Goal: Navigation & Orientation: Find specific page/section

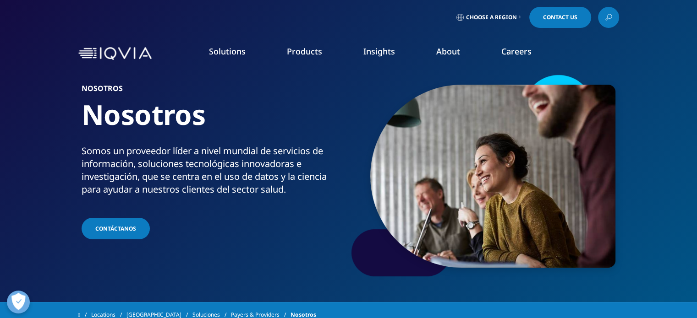
click at [473, 20] on span "Choose a Region" at bounding box center [491, 17] width 51 height 7
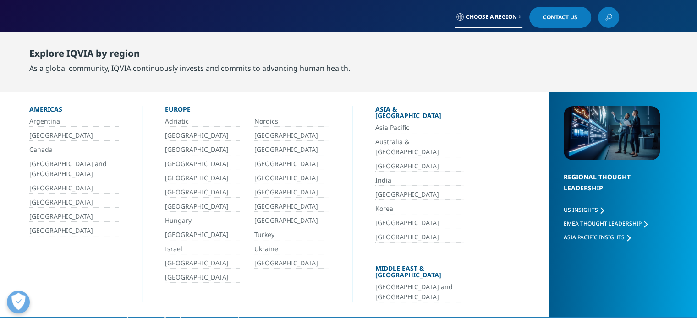
click at [38, 216] on link "[GEOGRAPHIC_DATA]" at bounding box center [73, 217] width 89 height 11
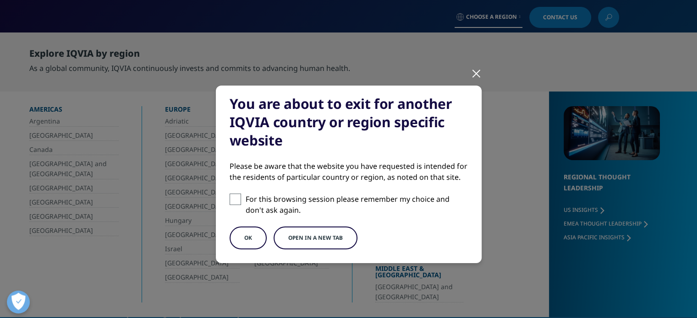
click at [230, 200] on span at bounding box center [235, 199] width 11 height 11
click at [230, 200] on input "For this browsing session please remember my choice and don't ask again." at bounding box center [235, 199] width 11 height 11
checkbox input "true"
click at [249, 239] on button "OK" at bounding box center [248, 238] width 37 height 23
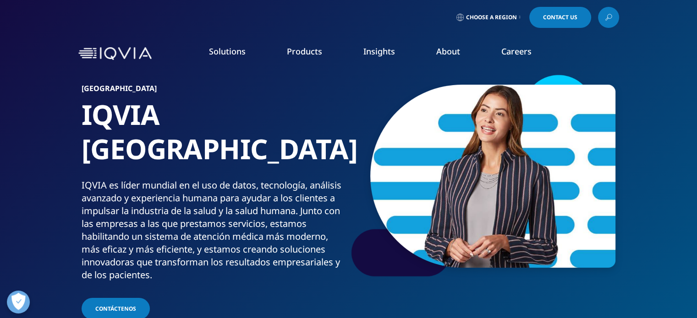
click at [553, 21] on link "Contact Us" at bounding box center [560, 17] width 62 height 21
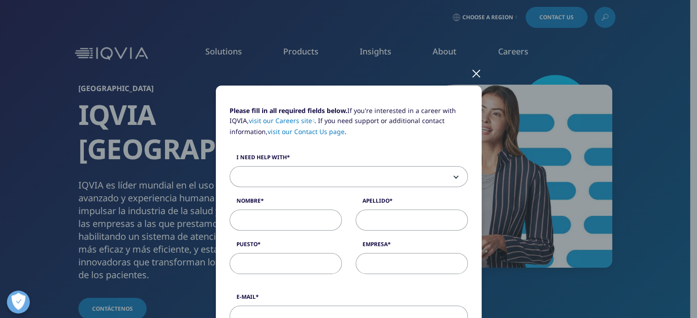
click at [476, 72] on div at bounding box center [476, 72] width 11 height 25
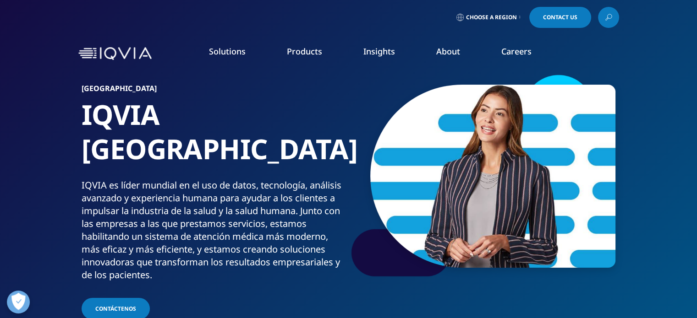
click at [446, 53] on link "About" at bounding box center [448, 51] width 24 height 11
click at [198, 124] on link "Our Story" at bounding box center [270, 123] width 171 height 10
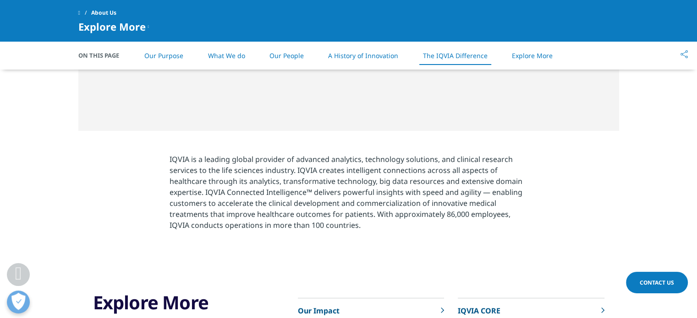
scroll to position [1594, 0]
